Goal: Information Seeking & Learning: Learn about a topic

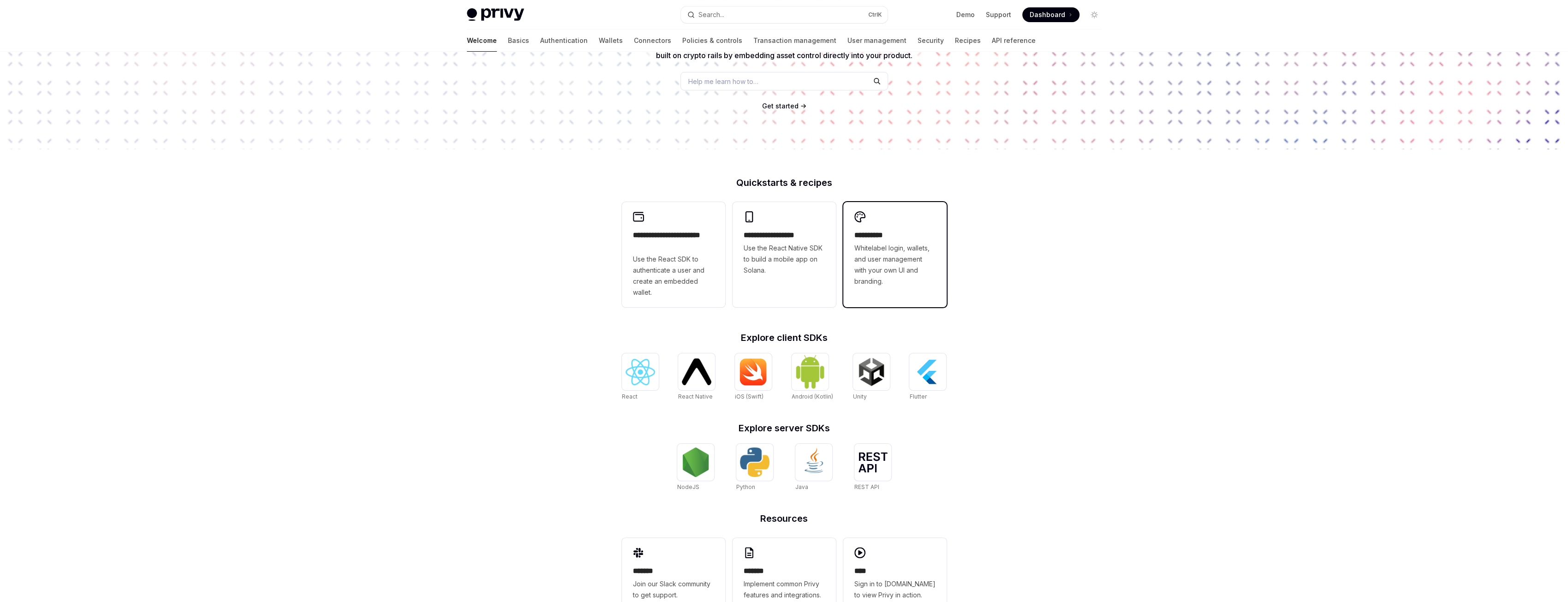
scroll to position [153, 0]
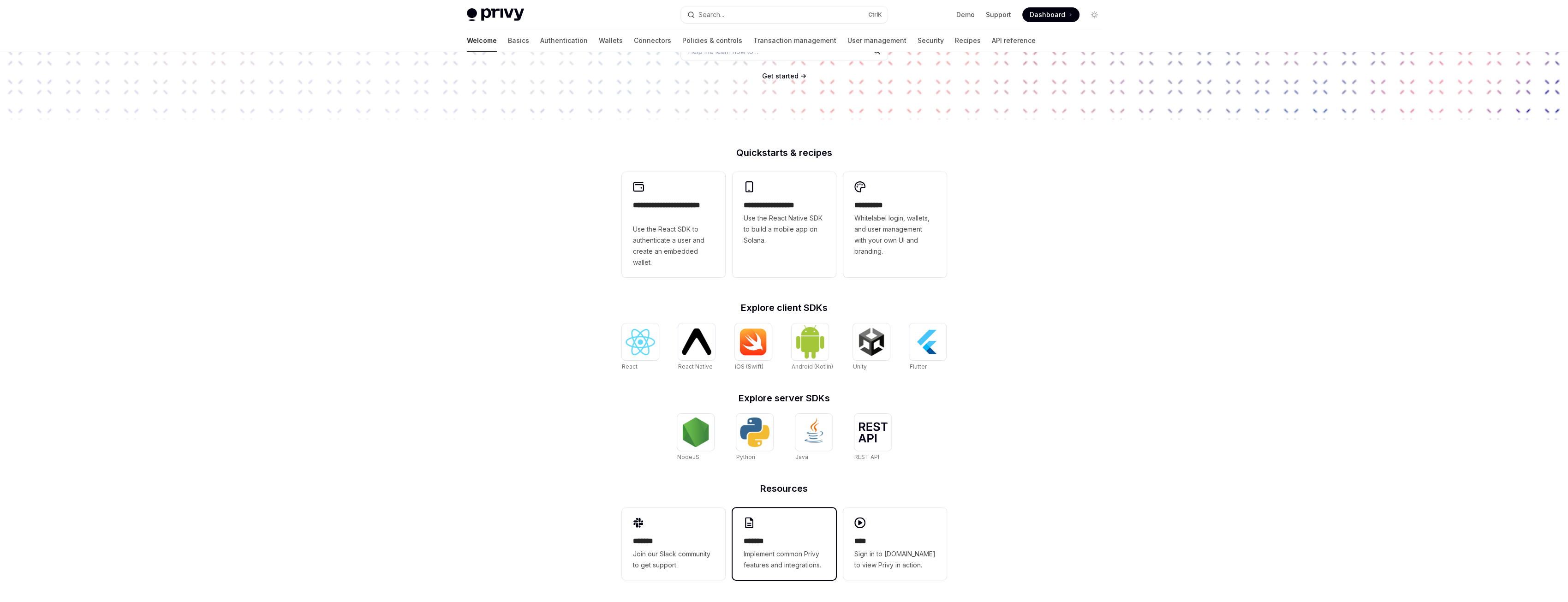
click at [784, 547] on div "******* Implement common Privy features and integrations." at bounding box center [784, 553] width 81 height 35
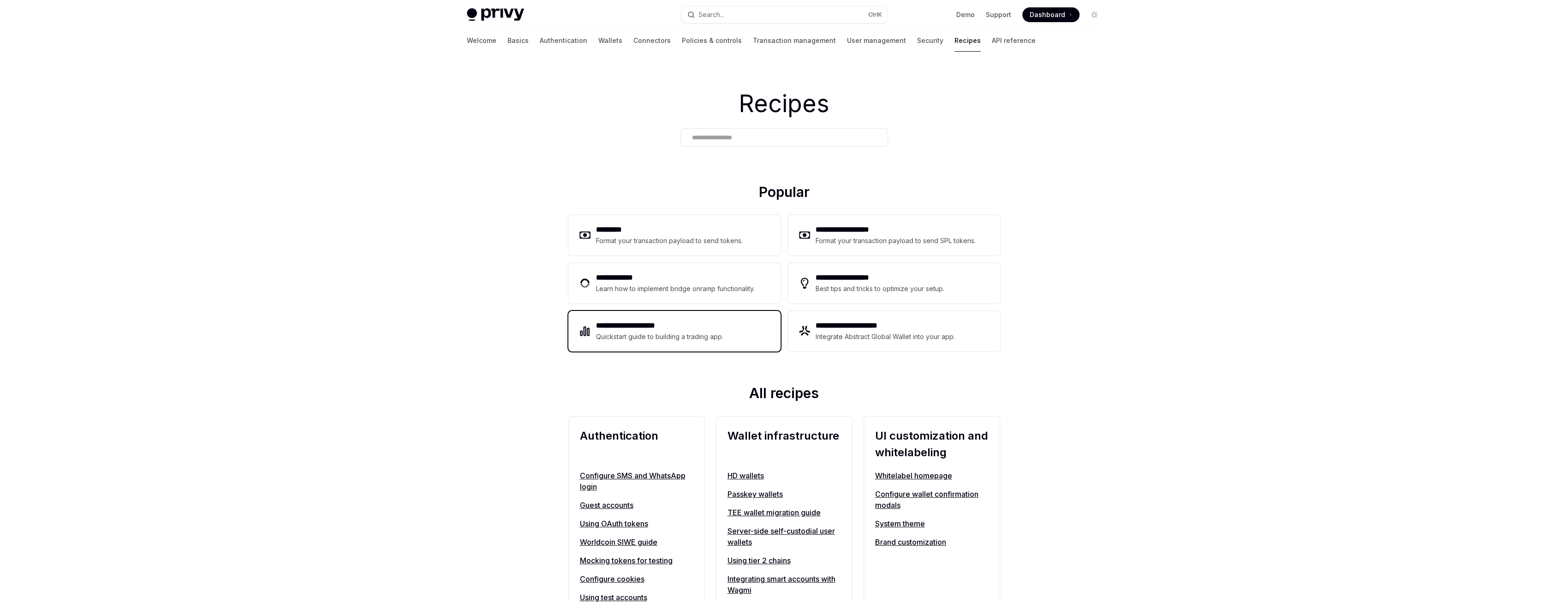
click at [646, 331] on div "Quickstart guide to building a trading app." at bounding box center [660, 337] width 128 height 11
type textarea "*"
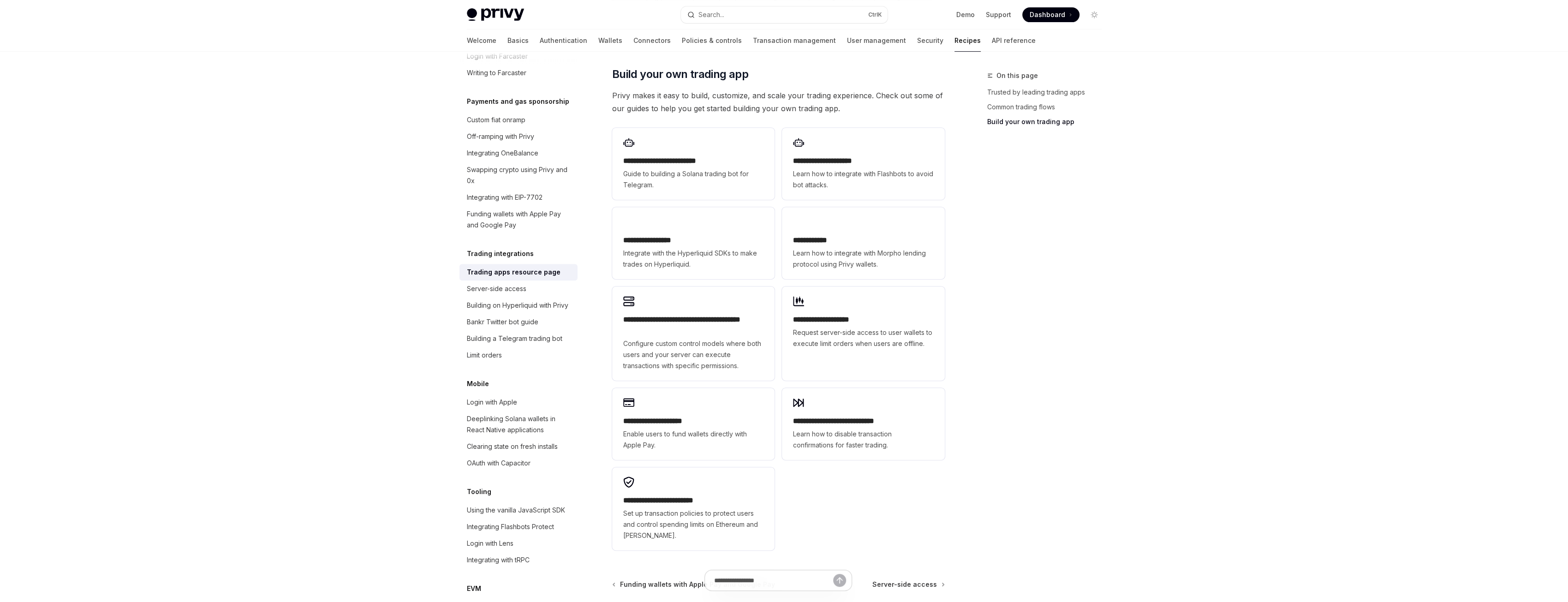
scroll to position [473, 0]
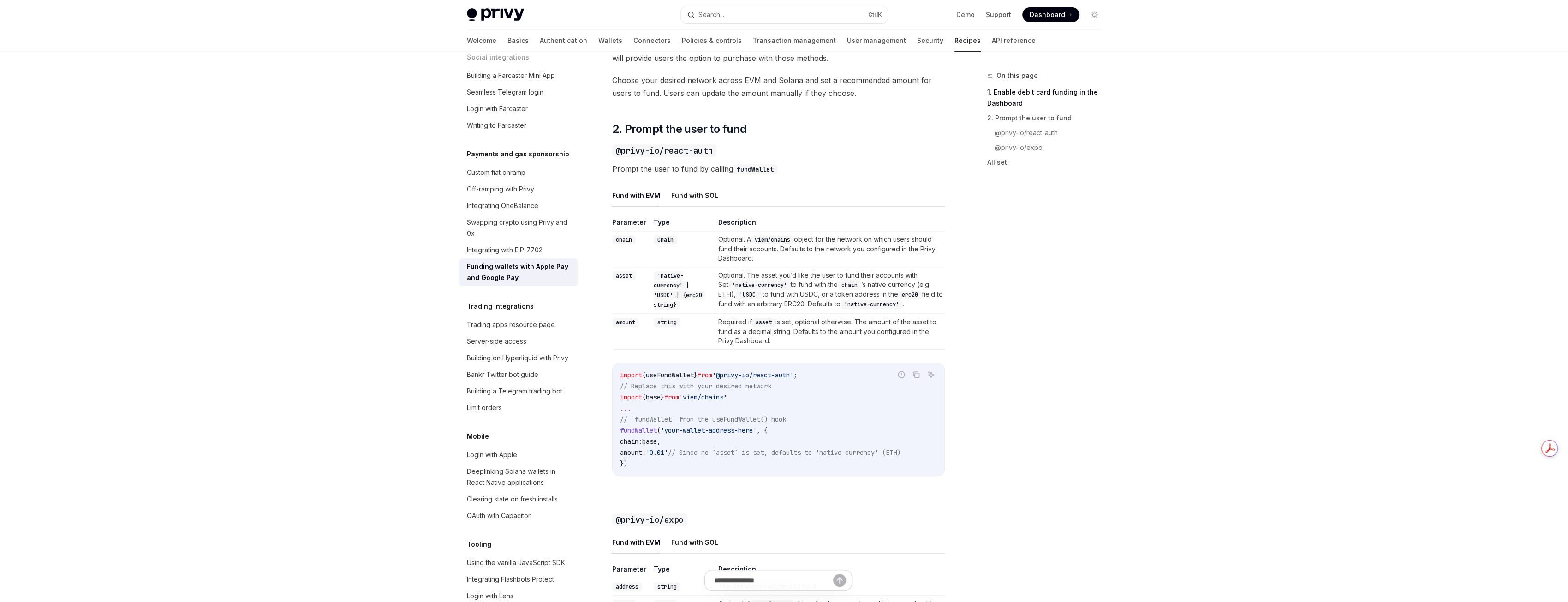
scroll to position [548, 0]
click at [523, 195] on div "Off-ramping with Privy" at bounding box center [500, 189] width 68 height 11
type textarea "*"
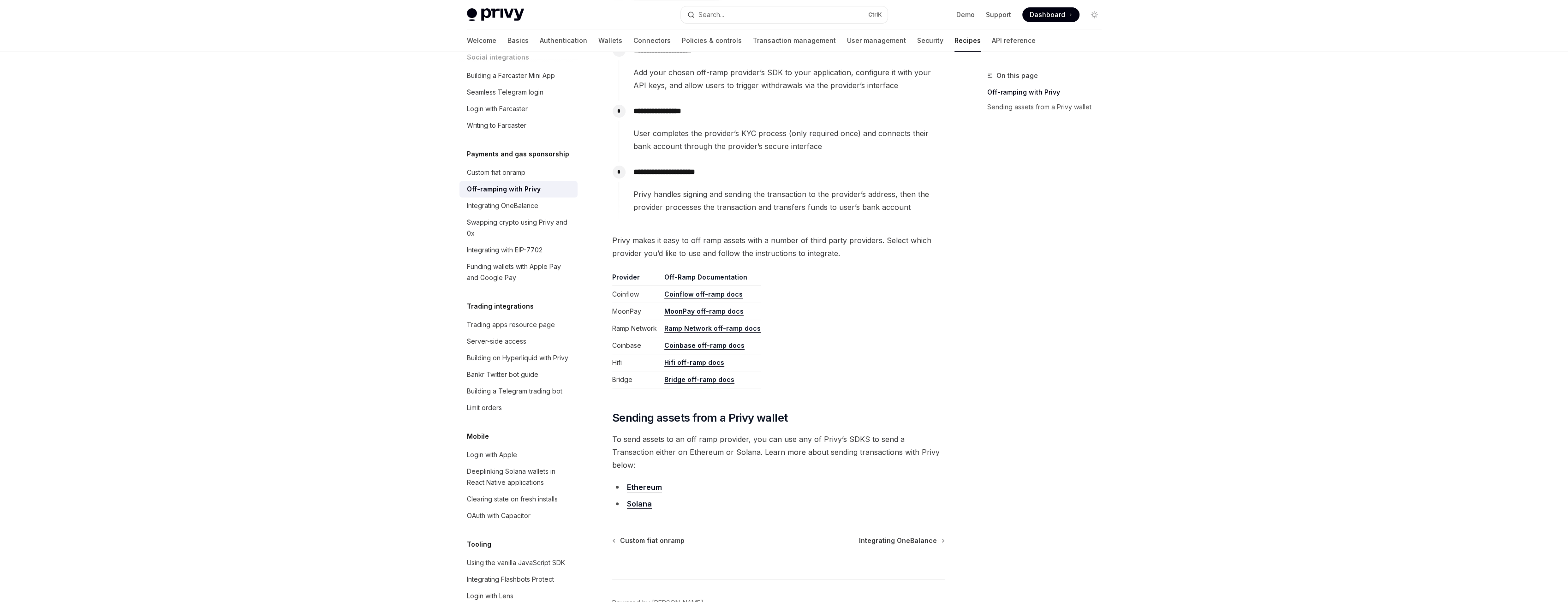
scroll to position [260, 0]
